Goal: Task Accomplishment & Management: Use online tool/utility

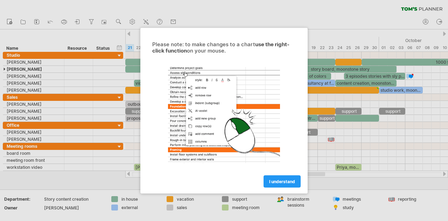
click at [274, 180] on span "I understand" at bounding box center [282, 181] width 26 height 5
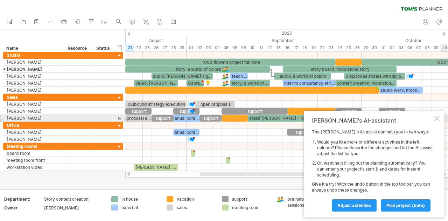
click at [436, 117] on div at bounding box center [437, 119] width 6 height 6
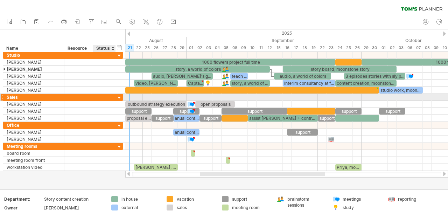
click at [118, 96] on div at bounding box center [119, 98] width 7 height 7
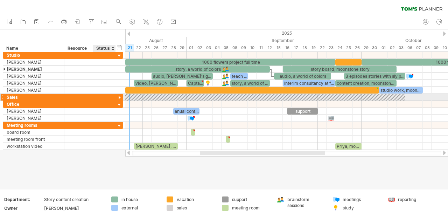
click at [118, 97] on div at bounding box center [119, 98] width 7 height 7
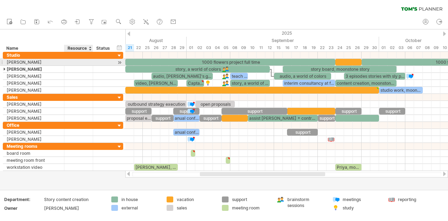
click at [73, 60] on div at bounding box center [78, 62] width 21 height 7
type input "******"
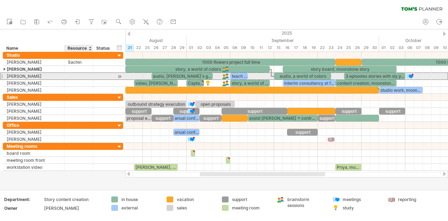
click at [83, 78] on div at bounding box center [78, 76] width 21 height 7
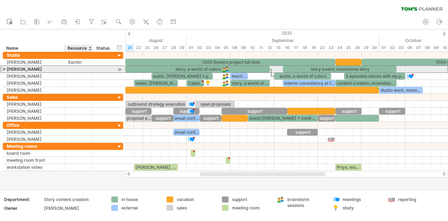
click at [69, 71] on div at bounding box center [78, 69] width 21 height 7
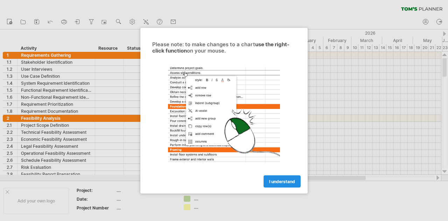
click at [279, 182] on span "I understand" at bounding box center [282, 181] width 26 height 5
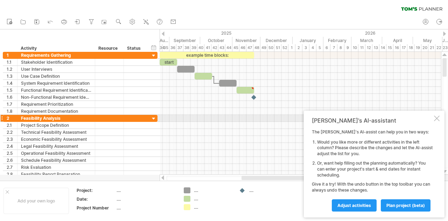
click at [439, 118] on div at bounding box center [437, 119] width 6 height 6
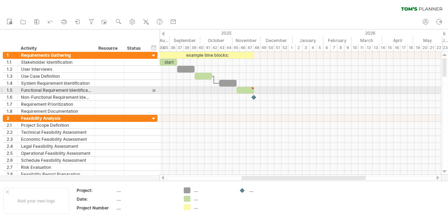
type textarea "**********"
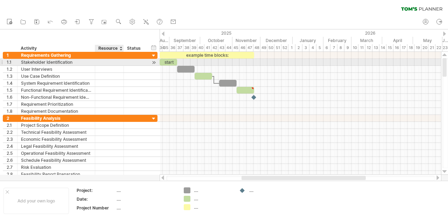
click at [115, 63] on div at bounding box center [109, 62] width 21 height 7
type input "******"
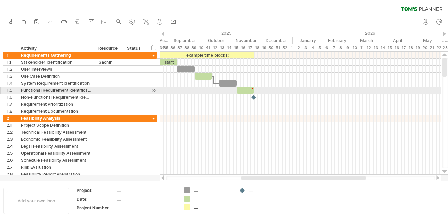
click at [174, 91] on div at bounding box center [301, 90] width 282 height 7
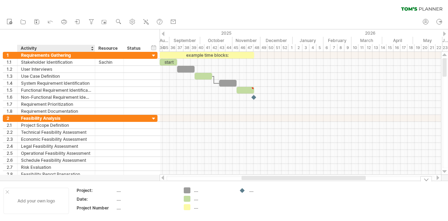
click at [45, 202] on div "Add your own logo" at bounding box center [37, 201] width 66 height 26
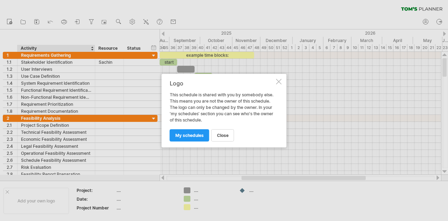
click at [278, 81] on div at bounding box center [279, 82] width 6 height 6
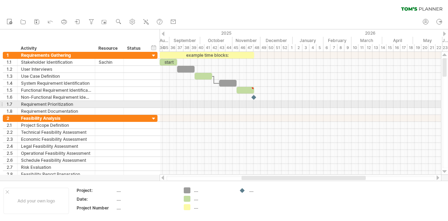
click at [249, 106] on div at bounding box center [301, 104] width 282 height 7
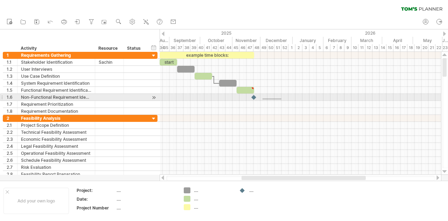
drag, startPoint x: 263, startPoint y: 98, endPoint x: 282, endPoint y: 100, distance: 18.9
click at [282, 100] on div at bounding box center [301, 97] width 282 height 7
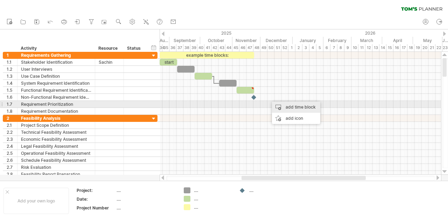
click at [290, 103] on div "add time block" at bounding box center [296, 107] width 48 height 11
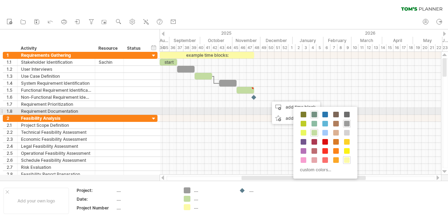
click at [314, 113] on span at bounding box center [315, 115] width 6 height 6
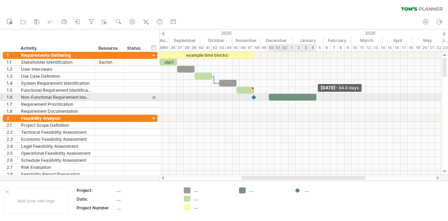
drag, startPoint x: 276, startPoint y: 96, endPoint x: 328, endPoint y: 96, distance: 51.5
click at [318, 96] on span at bounding box center [316, 97] width 3 height 7
